Goal: Transaction & Acquisition: Download file/media

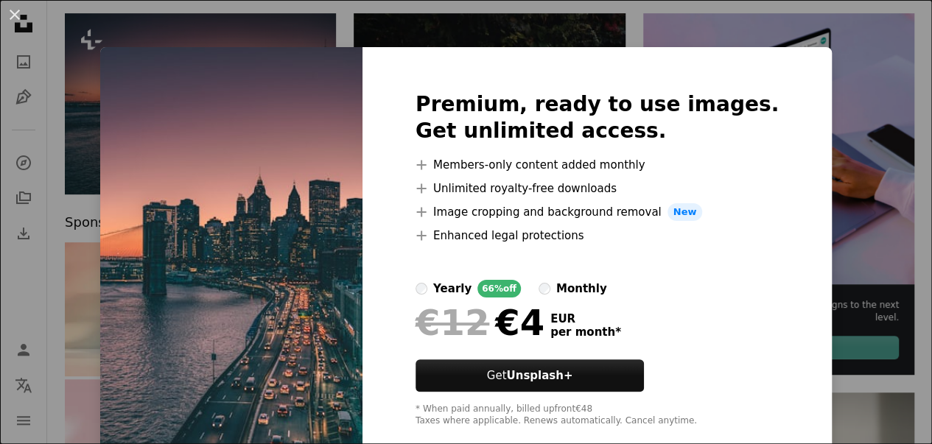
scroll to position [189, 0]
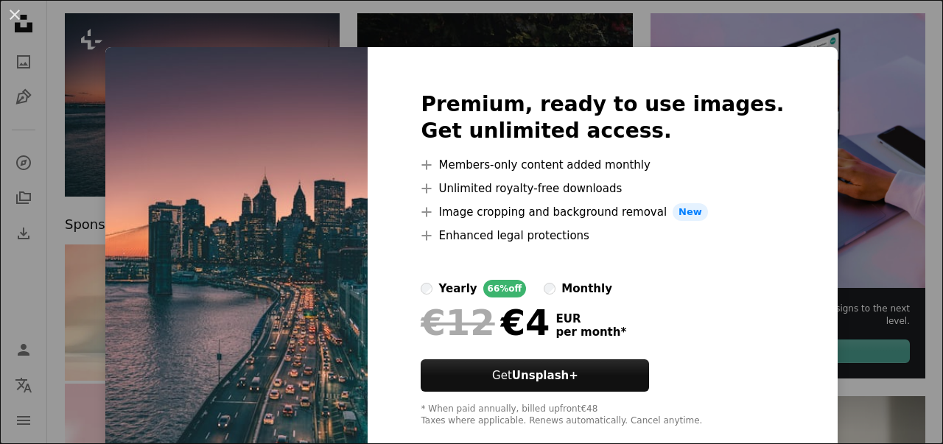
click at [868, 66] on div "An X shape Premium, ready to use images. Get unlimited access. A plus sign Memb…" at bounding box center [471, 222] width 943 height 444
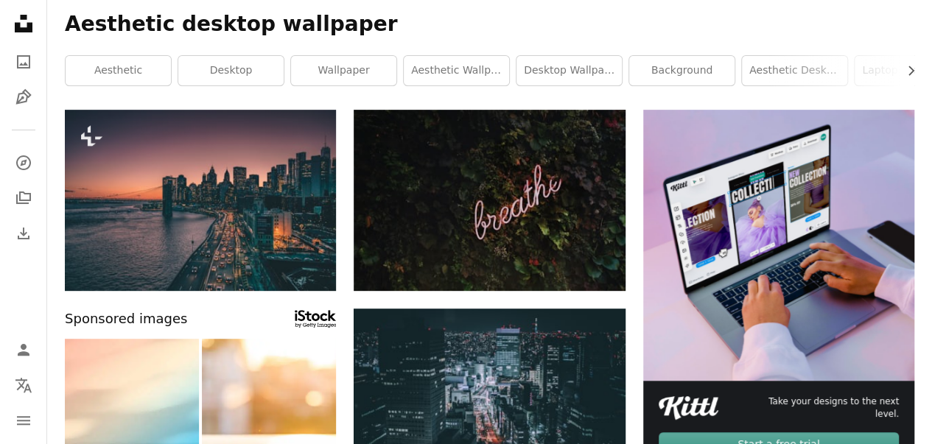
scroll to position [0, 0]
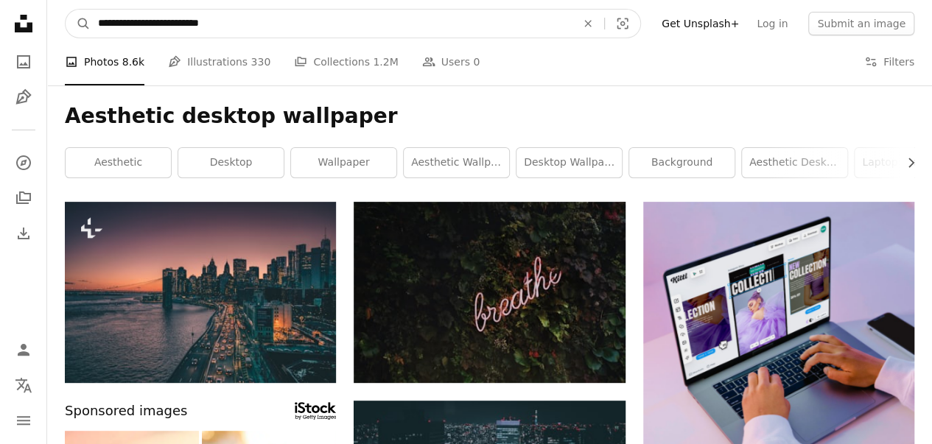
click at [463, 25] on input "**********" at bounding box center [331, 24] width 481 height 28
type input "**********"
click at [66, 10] on button "A magnifying glass" at bounding box center [78, 24] width 25 height 28
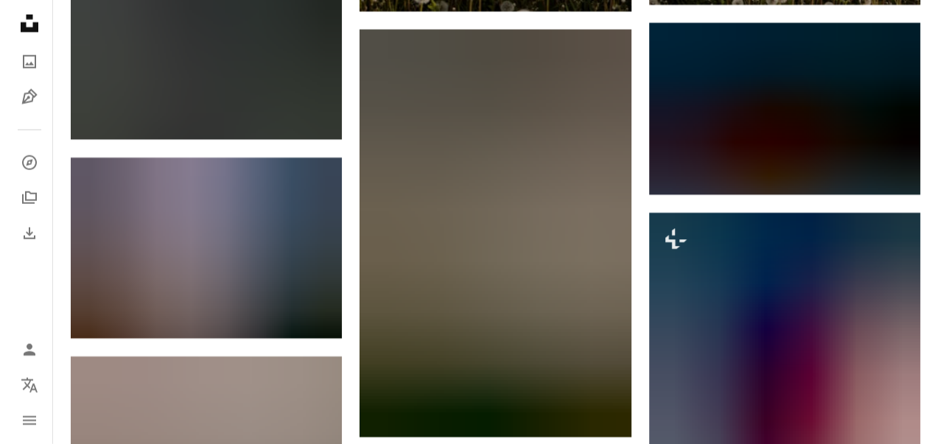
scroll to position [1844, 0]
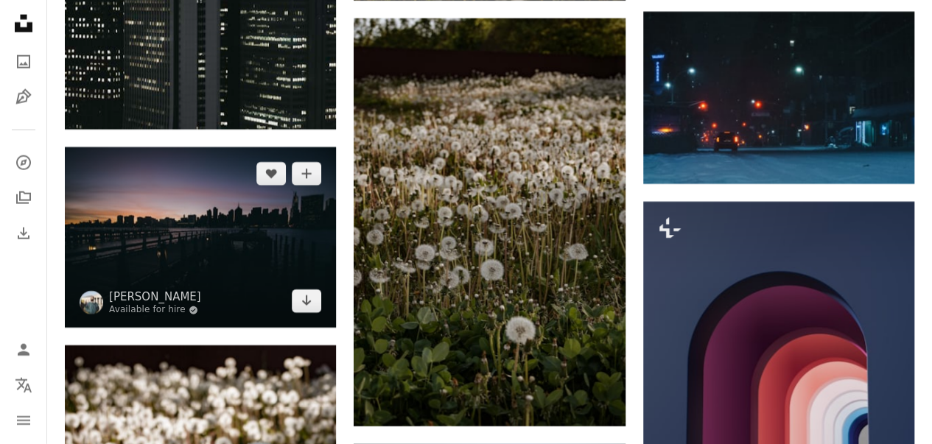
click at [278, 241] on img at bounding box center [200, 237] width 271 height 181
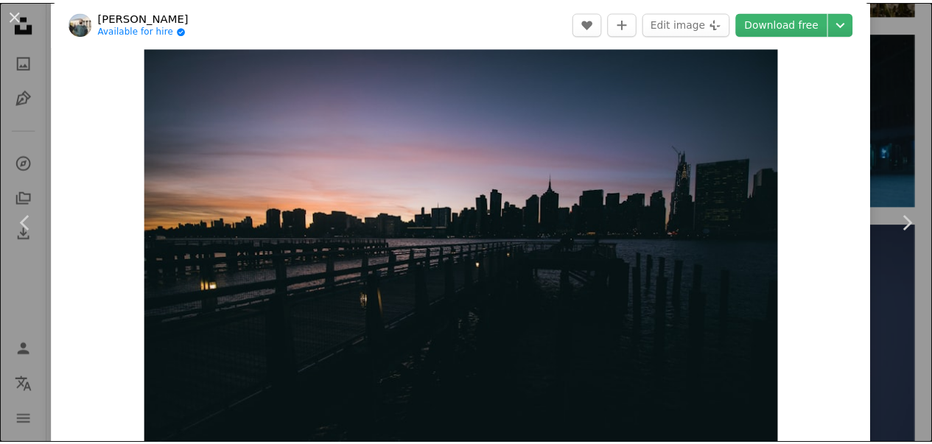
scroll to position [9, 0]
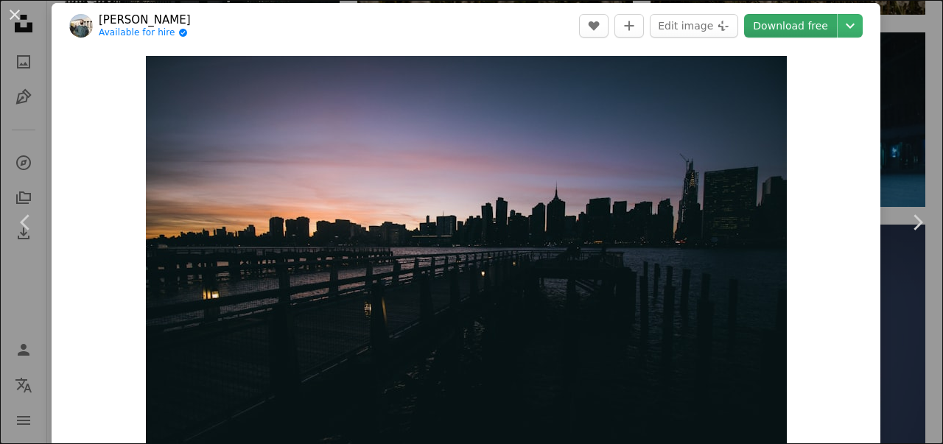
click at [799, 18] on link "Download free" at bounding box center [790, 26] width 93 height 24
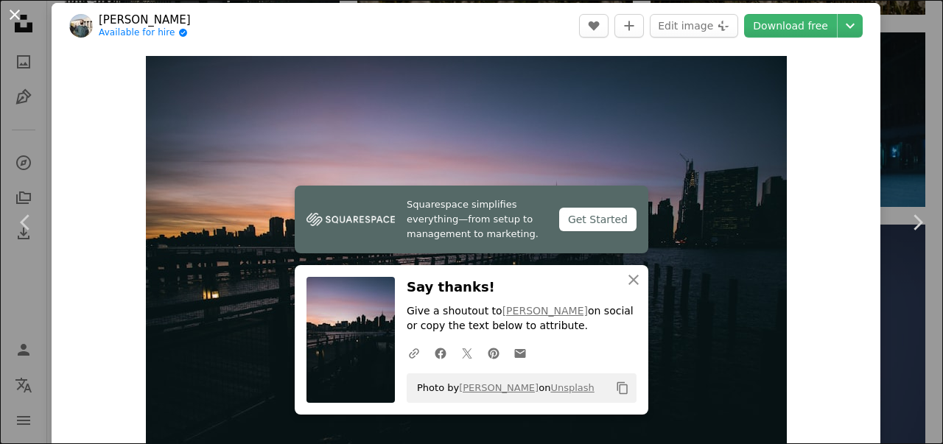
click at [11, 12] on button "An X shape" at bounding box center [15, 15] width 18 height 18
